Goal: Task Accomplishment & Management: Use online tool/utility

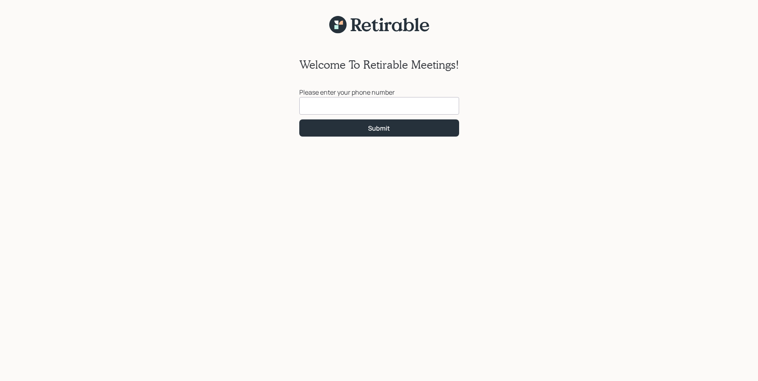
click at [320, 108] on input at bounding box center [379, 106] width 160 height 18
type input "[PHONE_NUMBER]"
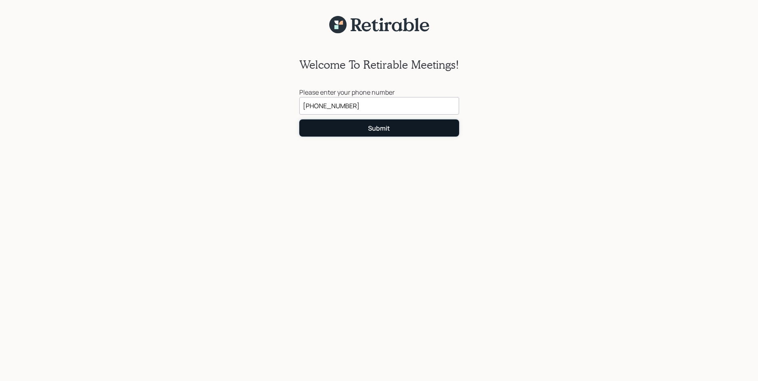
click at [376, 130] on div "Submit" at bounding box center [379, 128] width 22 height 9
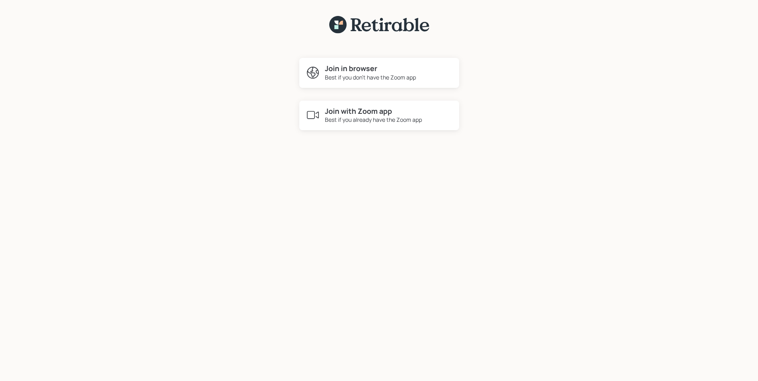
click at [355, 73] on div "Best if you don't have the Zoom app" at bounding box center [370, 77] width 91 height 8
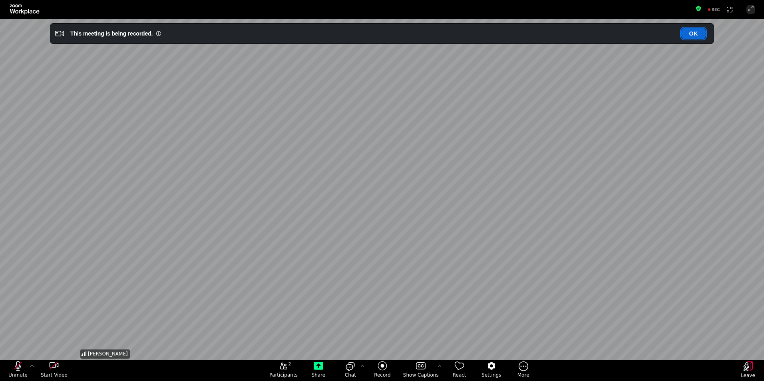
click at [697, 31] on button "OK" at bounding box center [693, 33] width 24 height 11
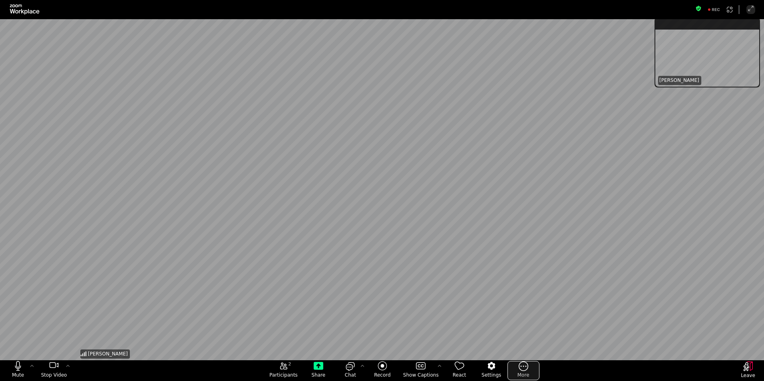
click at [523, 368] on icon "More meeting control" at bounding box center [524, 366] width 10 height 10
click at [320, 369] on icon "Share" at bounding box center [319, 366] width 10 height 8
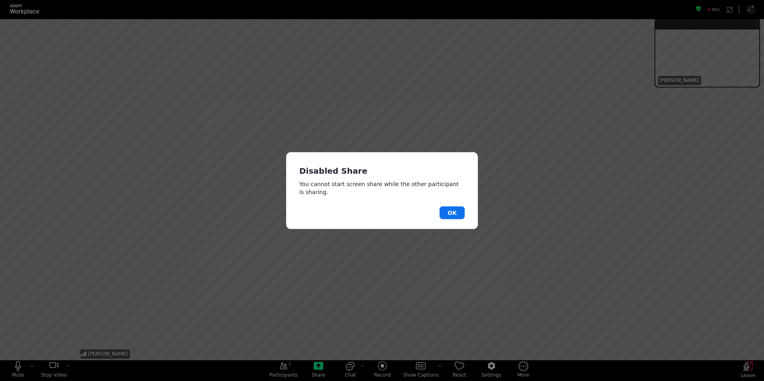
click at [571, 218] on div "Disabled Share You cannot start screen share while the other participant is sha…" at bounding box center [382, 190] width 764 height 381
click at [257, 323] on div "Disabled Share You cannot start screen share while the other participant is sha…" at bounding box center [382, 190] width 764 height 381
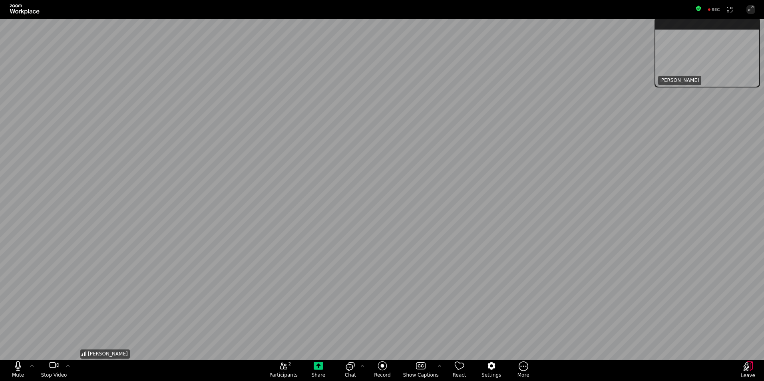
click at [567, 143] on div "[PERSON_NAME]" at bounding box center [382, 189] width 606 height 341
click at [664, 25] on span "suspension-window" at bounding box center [661, 24] width 6 height 6
click at [661, 24] on span "suspension-window" at bounding box center [661, 24] width 6 height 6
click at [671, 23] on span "suspension-window" at bounding box center [672, 24] width 6 height 6
click at [694, 62] on div "[PERSON_NAME]" at bounding box center [706, 58] width 101 height 57
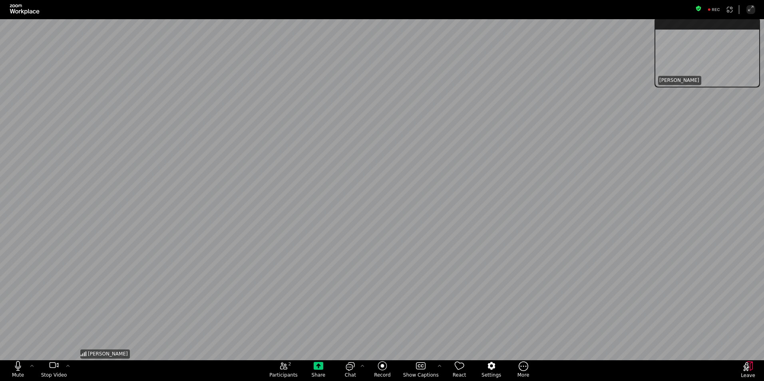
click at [304, 154] on div "[PERSON_NAME]" at bounding box center [382, 189] width 606 height 341
click at [321, 370] on icon "Share" at bounding box center [319, 366] width 10 height 10
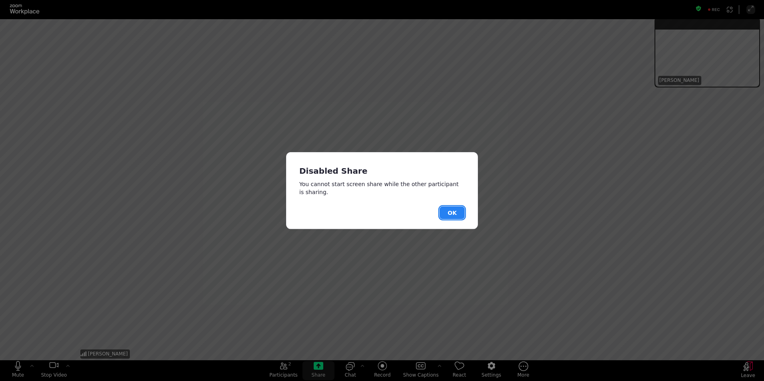
click at [447, 206] on button "OK" at bounding box center [451, 212] width 25 height 13
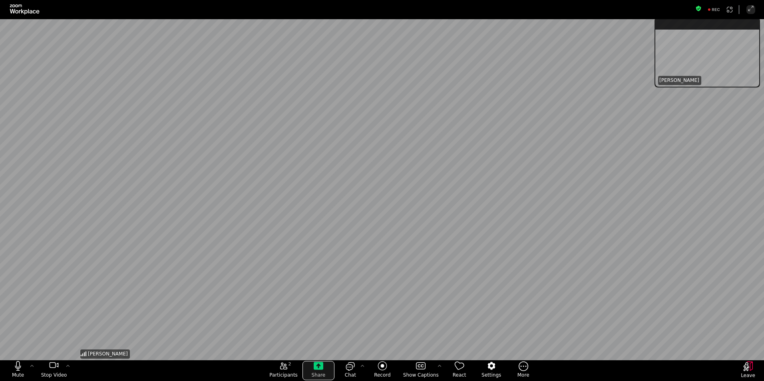
click at [315, 373] on span "Share" at bounding box center [319, 375] width 14 height 6
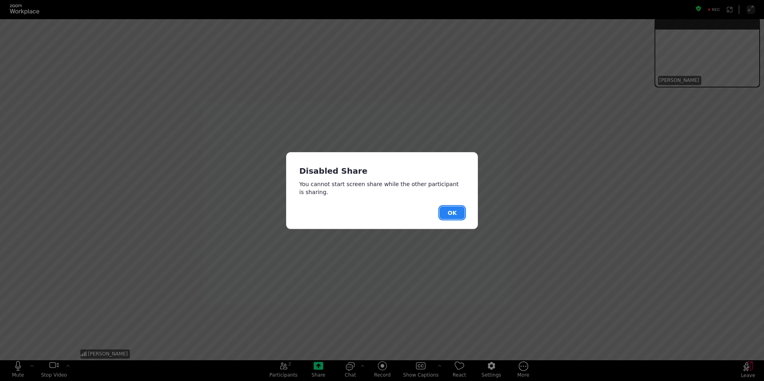
click at [455, 213] on button "OK" at bounding box center [451, 212] width 25 height 13
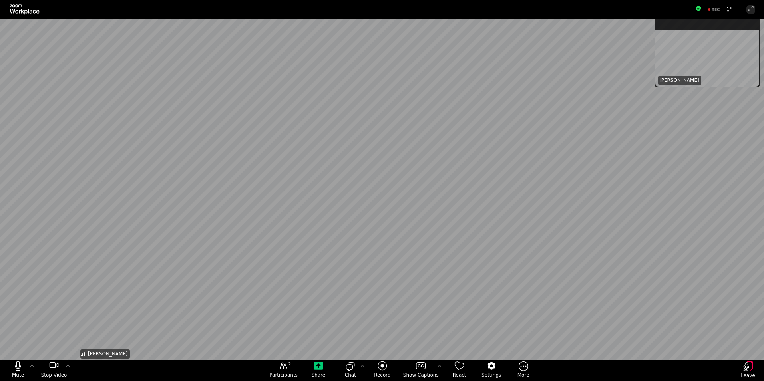
click at [109, 238] on div "[PERSON_NAME]" at bounding box center [382, 189] width 606 height 341
click at [520, 370] on icon "More meeting control" at bounding box center [524, 366] width 10 height 10
click at [483, 372] on span "Settings" at bounding box center [491, 375] width 20 height 6
click at [488, 370] on icon "Settings" at bounding box center [491, 366] width 8 height 8
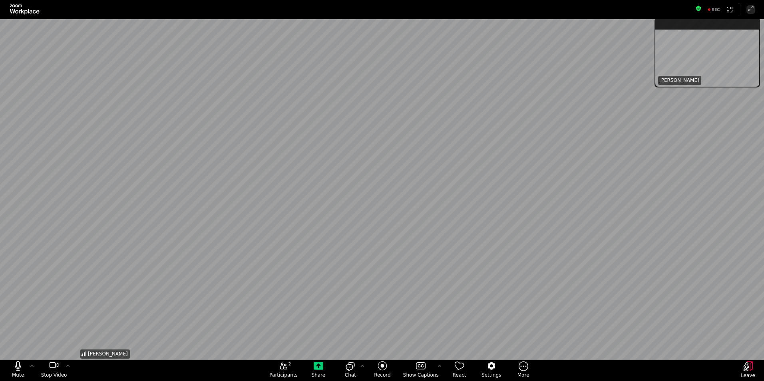
click at [123, 165] on div "[PERSON_NAME]" at bounding box center [382, 189] width 606 height 341
click at [749, 366] on icon "Leave" at bounding box center [748, 367] width 10 height 10
click at [749, 371] on icon "Leave" at bounding box center [748, 367] width 10 height 10
click at [749, 375] on span "Leave" at bounding box center [748, 375] width 14 height 6
click at [749, 373] on span "Leave" at bounding box center [748, 375] width 14 height 6
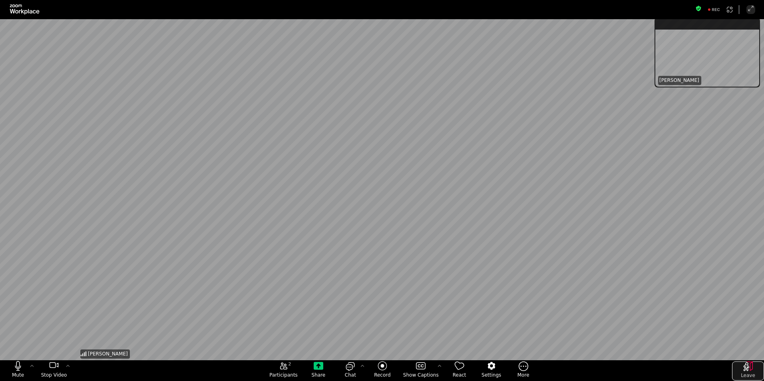
click at [749, 371] on icon "Leave" at bounding box center [748, 367] width 10 height 10
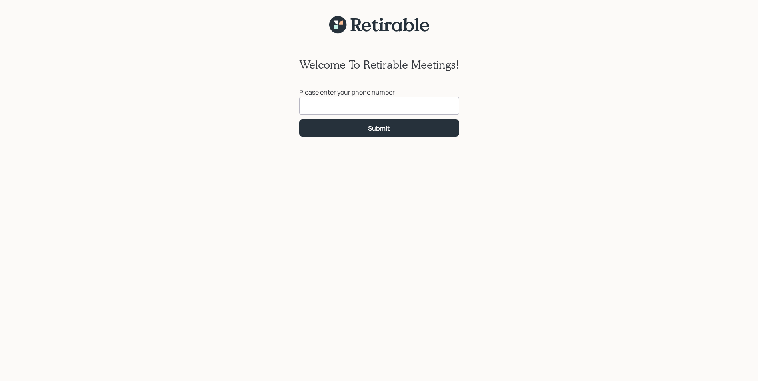
click at [361, 107] on input at bounding box center [379, 106] width 160 height 18
type input "[PHONE_NUMBER]"
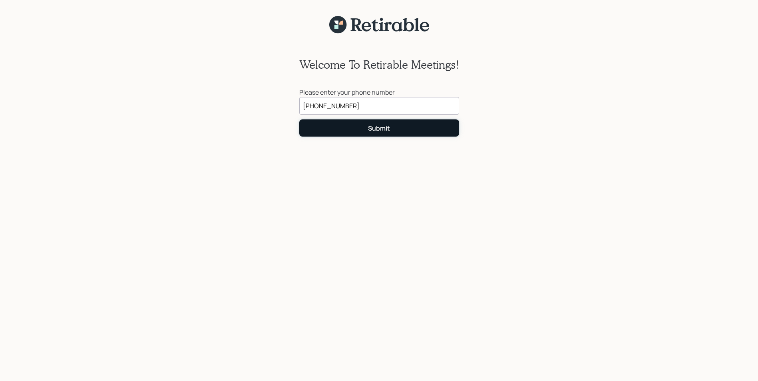
click at [371, 127] on div "Submit" at bounding box center [379, 128] width 22 height 9
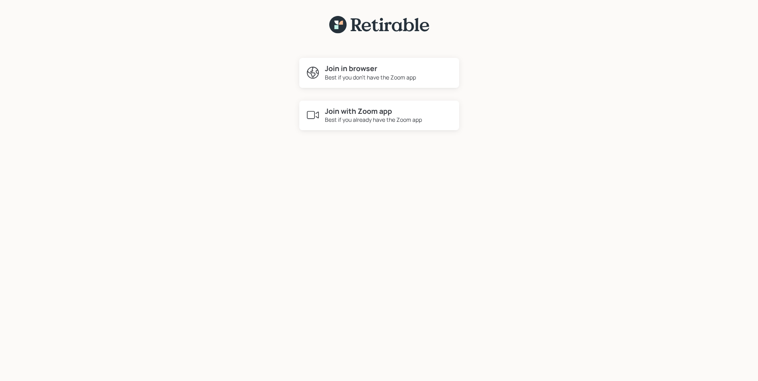
click at [354, 115] on h4 "Join with Zoom app" at bounding box center [373, 111] width 97 height 9
